Goal: Navigation & Orientation: Find specific page/section

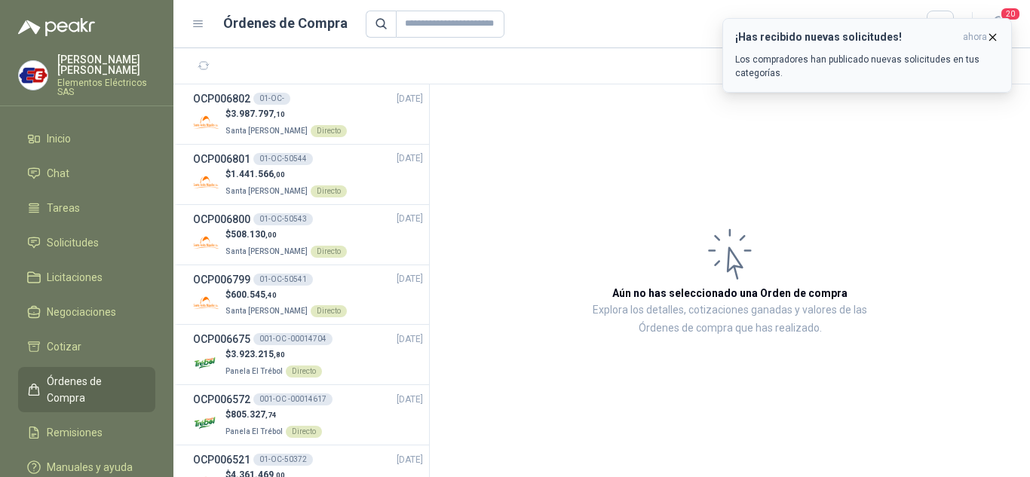
click at [824, 60] on p "Los compradores han publicado nuevas solicitudes en tus categorías." at bounding box center [867, 66] width 264 height 27
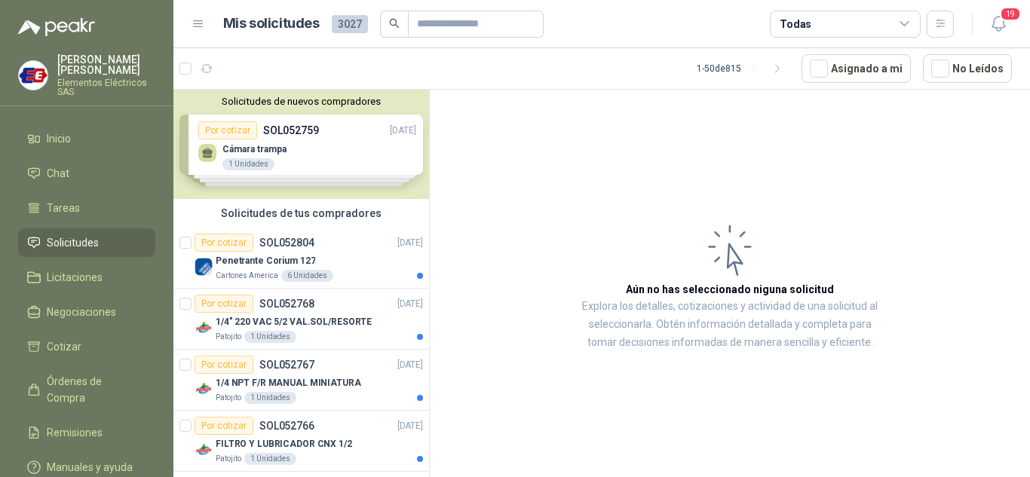
click at [77, 237] on span "Solicitudes" at bounding box center [73, 243] width 52 height 17
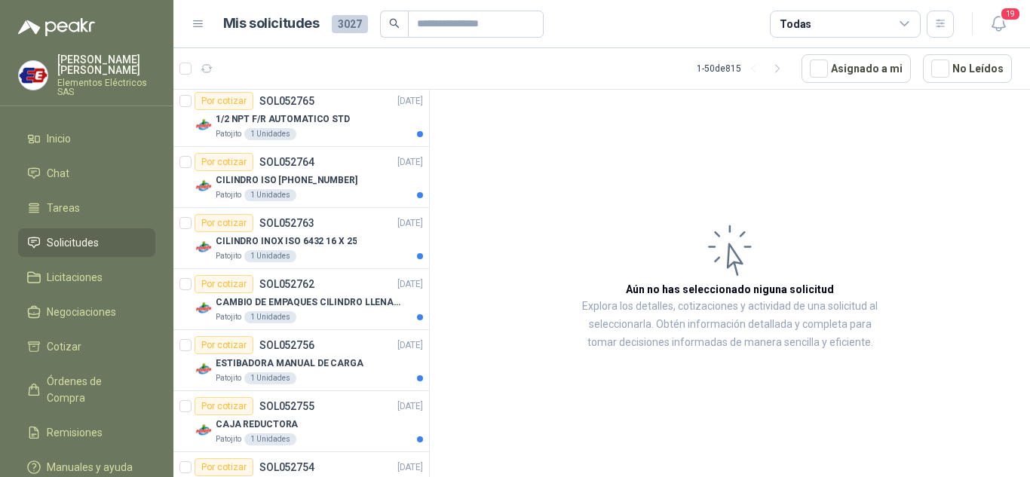
scroll to position [452, 0]
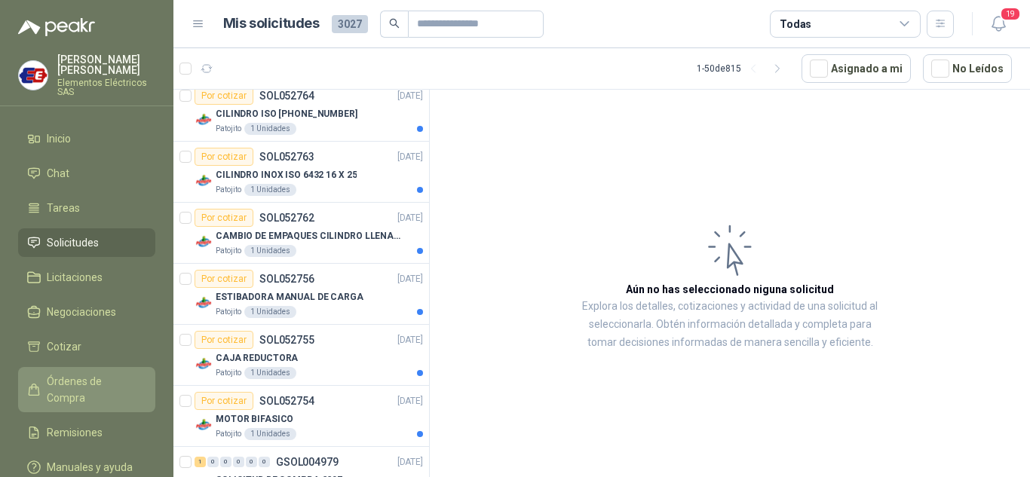
click at [116, 380] on span "Órdenes de Compra" at bounding box center [94, 389] width 94 height 33
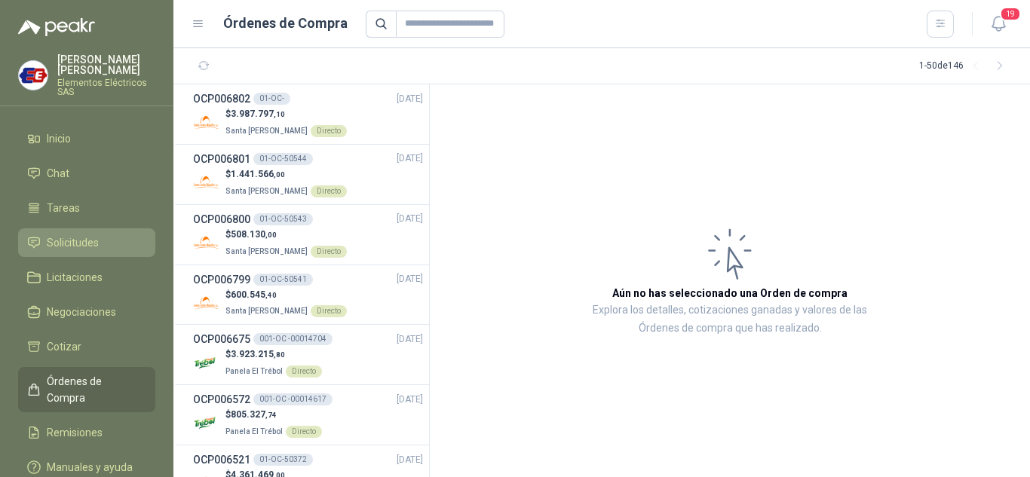
click at [57, 233] on link "Solicitudes" at bounding box center [86, 242] width 137 height 29
